Goal: Navigation & Orientation: Find specific page/section

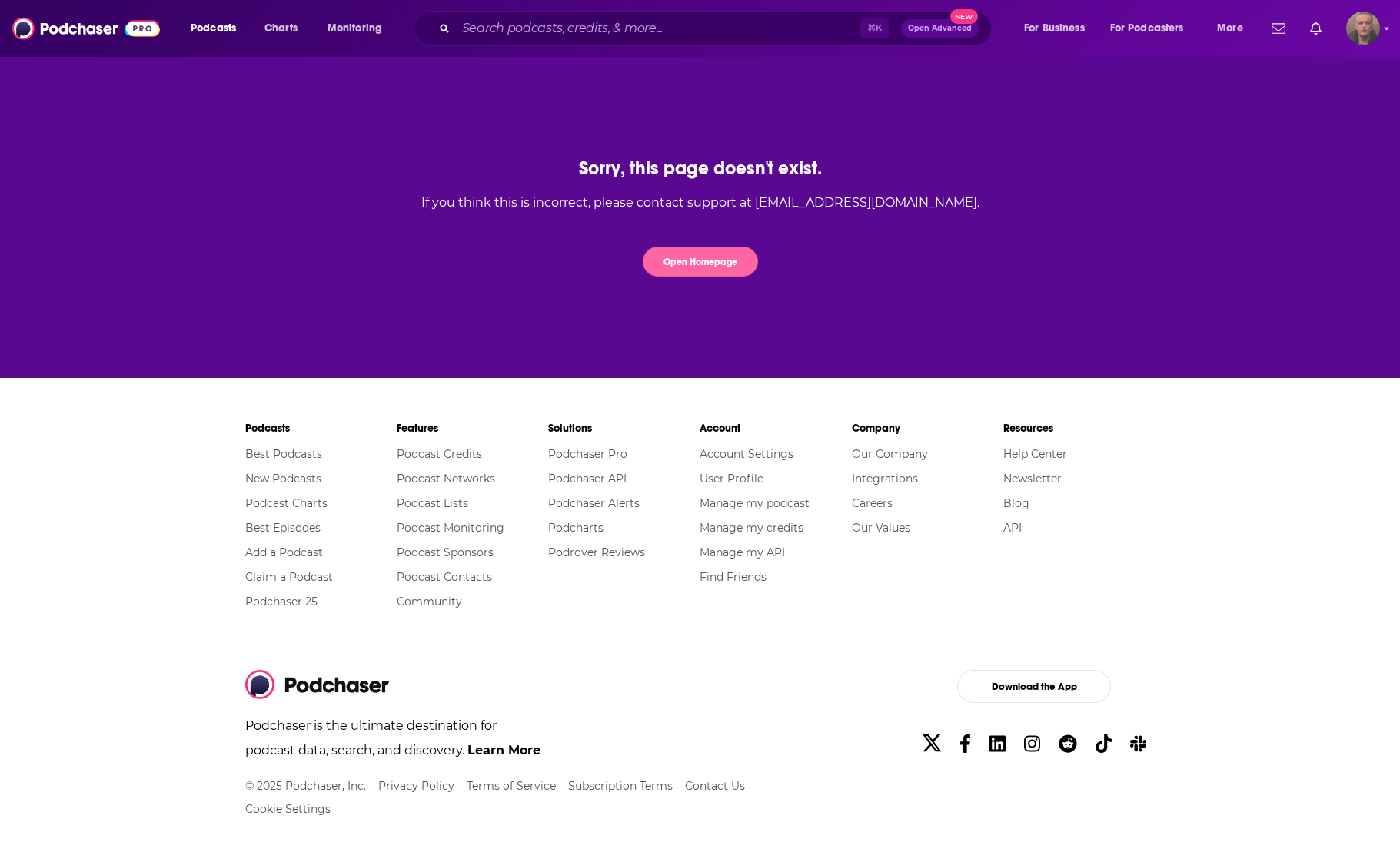
click at [718, 264] on button "Open Homepage" at bounding box center [701, 262] width 116 height 30
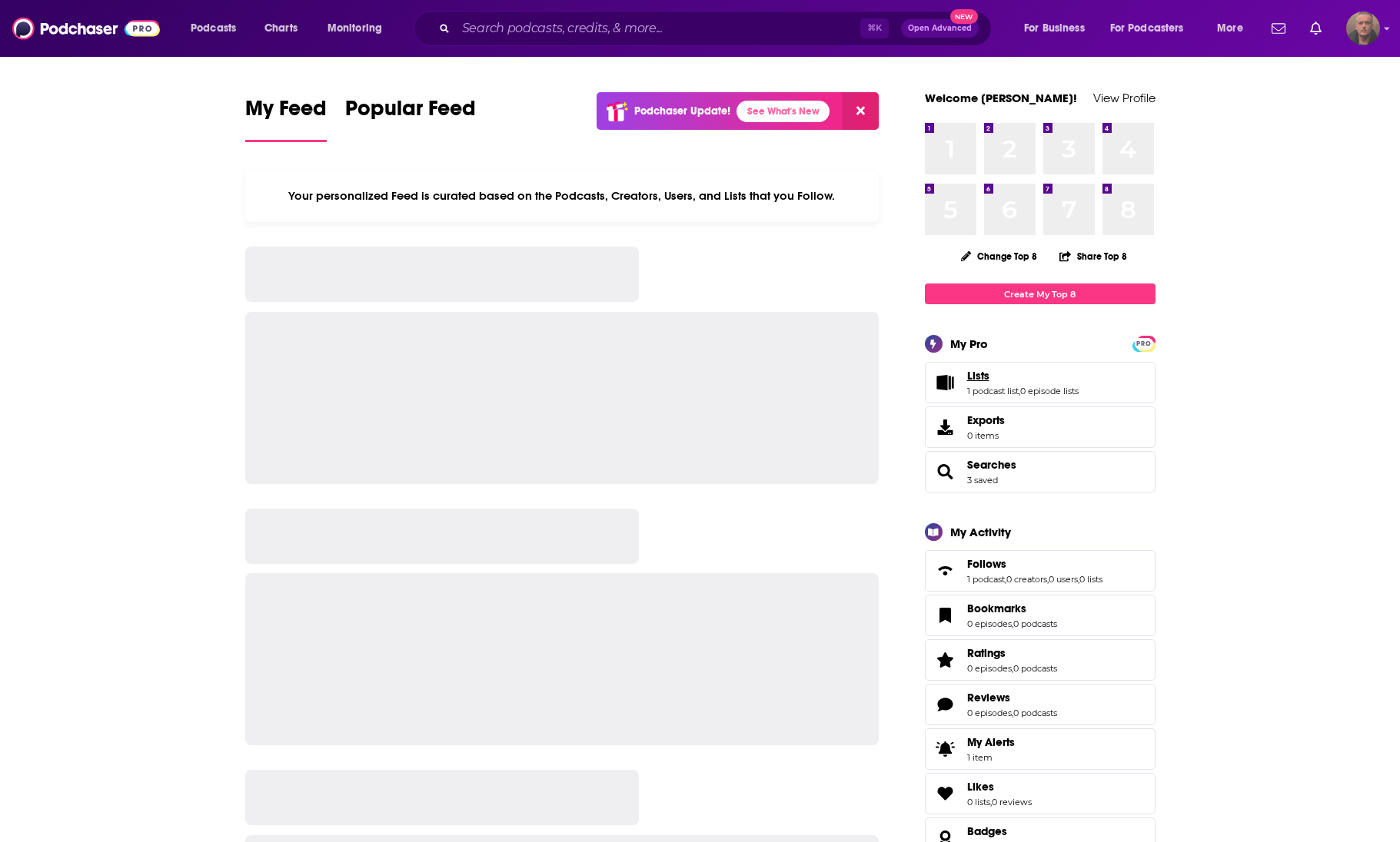
click at [1051, 382] on link "Lists" at bounding box center [1022, 376] width 111 height 14
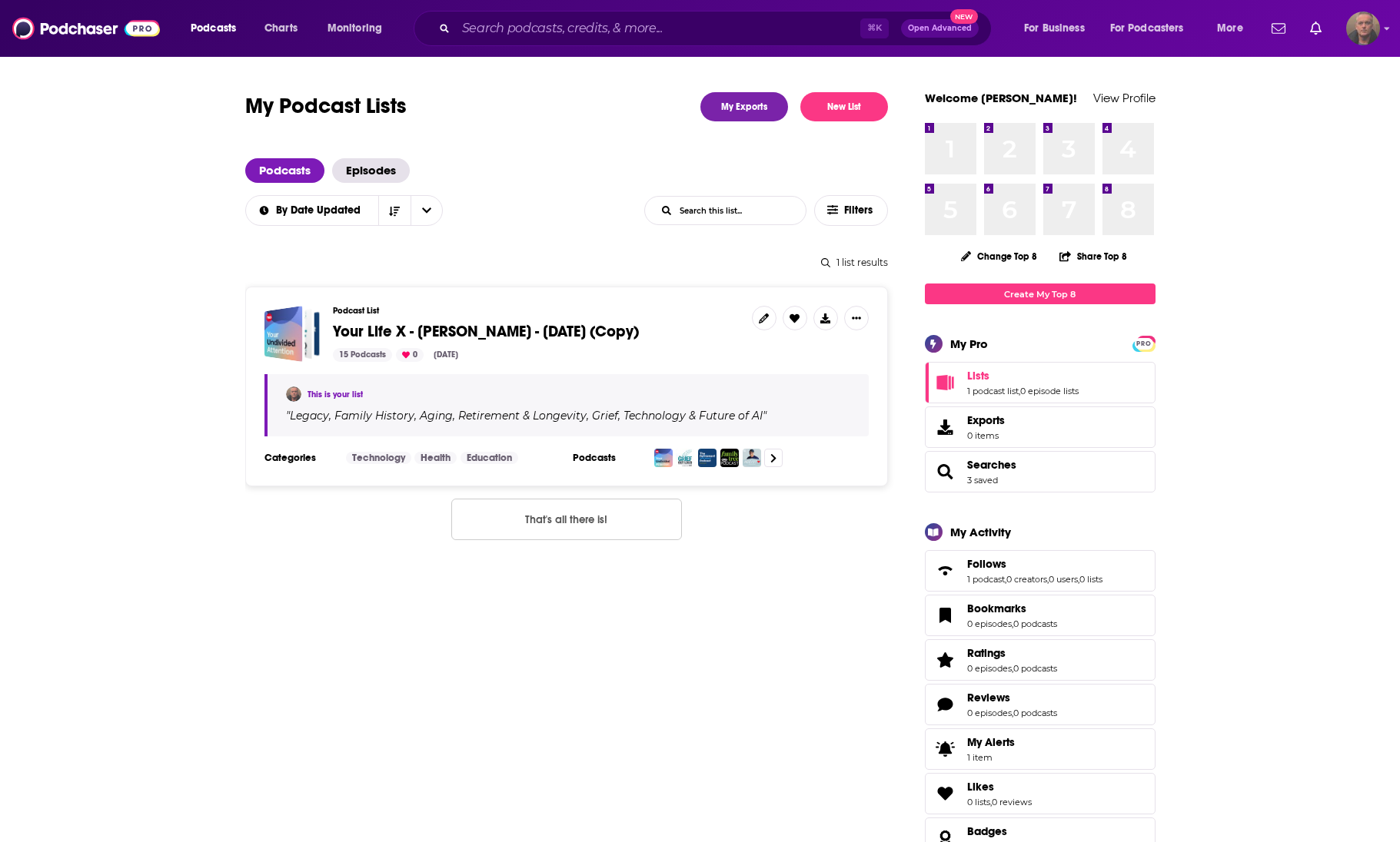
click at [502, 326] on span "Your Life X - [PERSON_NAME] - [DATE] (Copy)" at bounding box center [486, 331] width 306 height 19
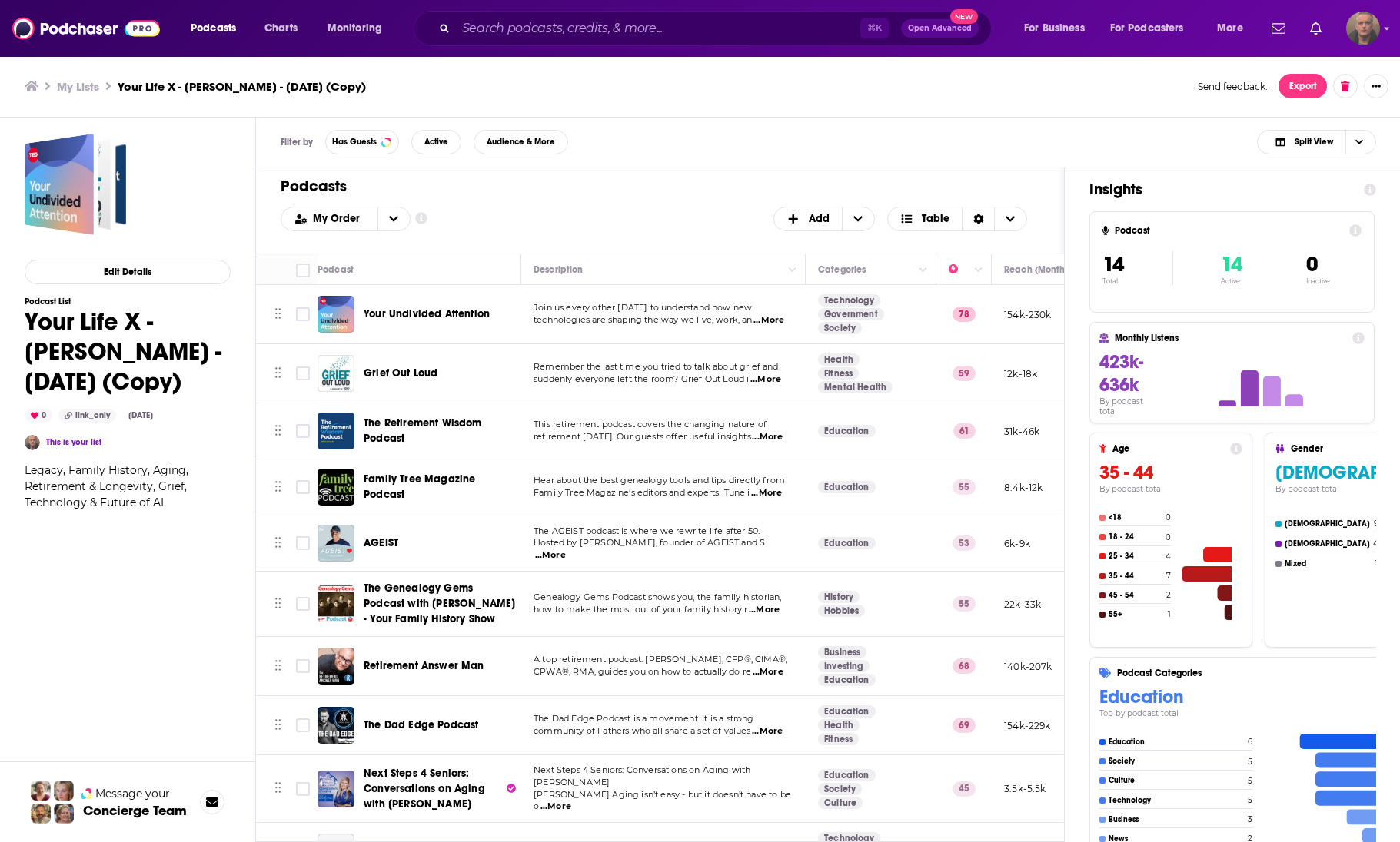
click at [378, 311] on span "Your Undivided Attention" at bounding box center [426, 314] width 126 height 13
